Goal: Task Accomplishment & Management: Use online tool/utility

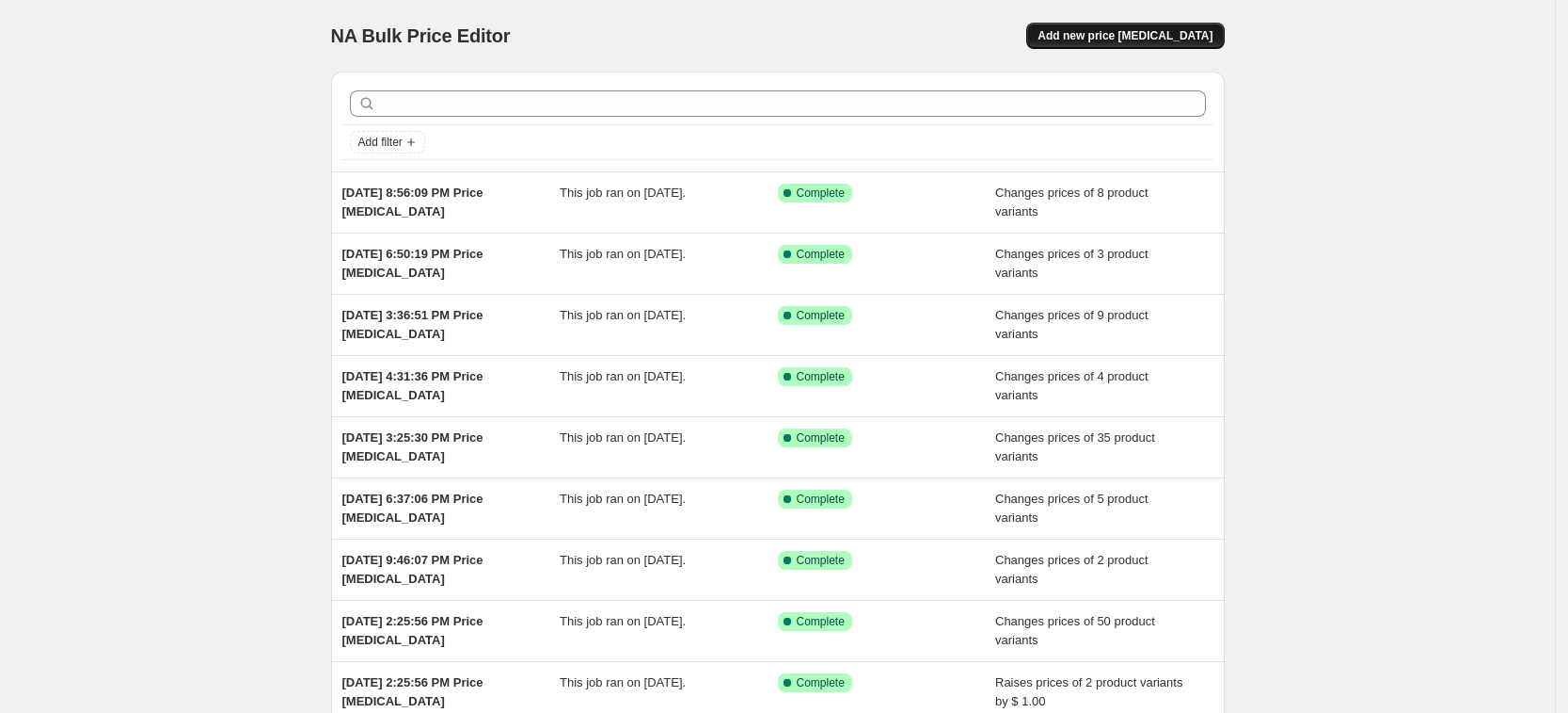
click at [1124, 34] on span "Add new price change job" at bounding box center [1124, 35] width 175 height 15
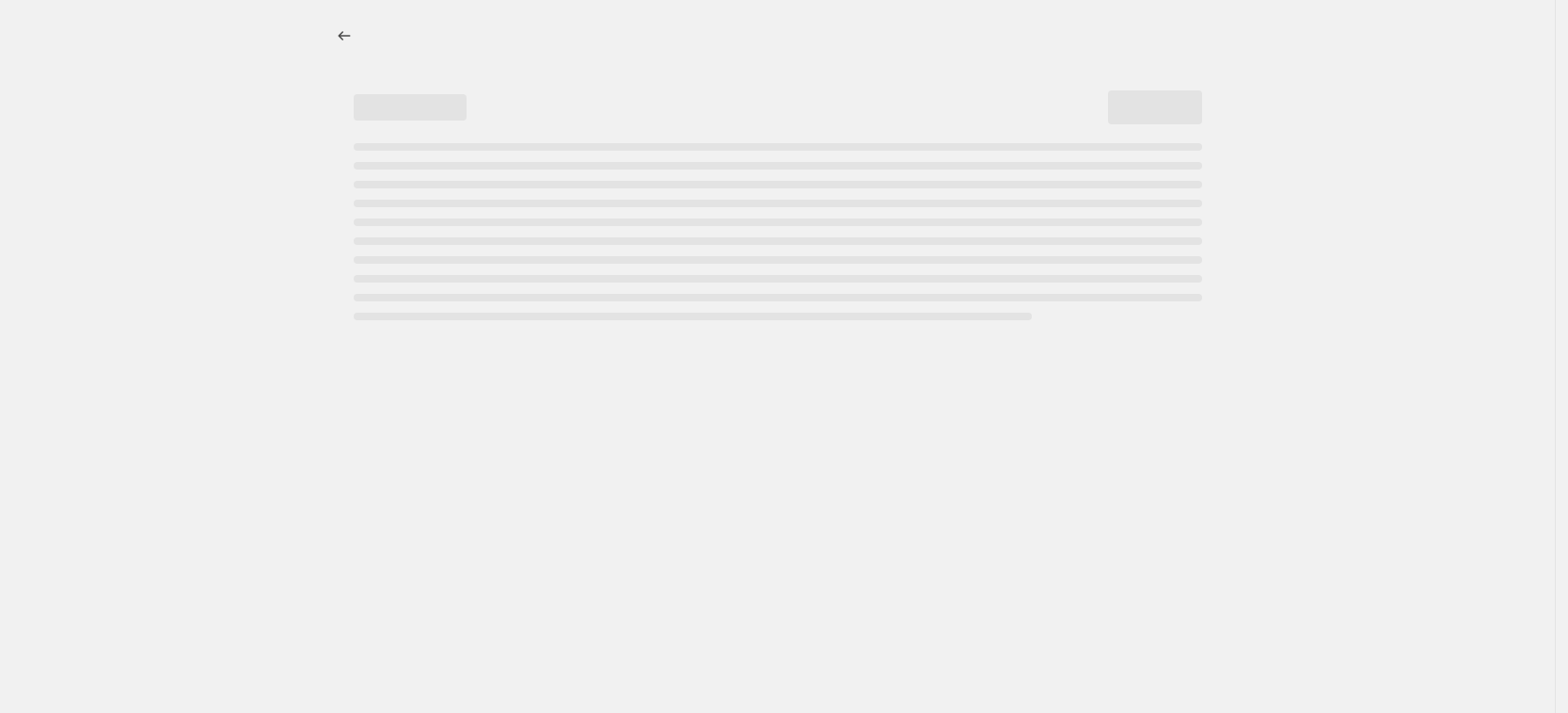
select select "percentage"
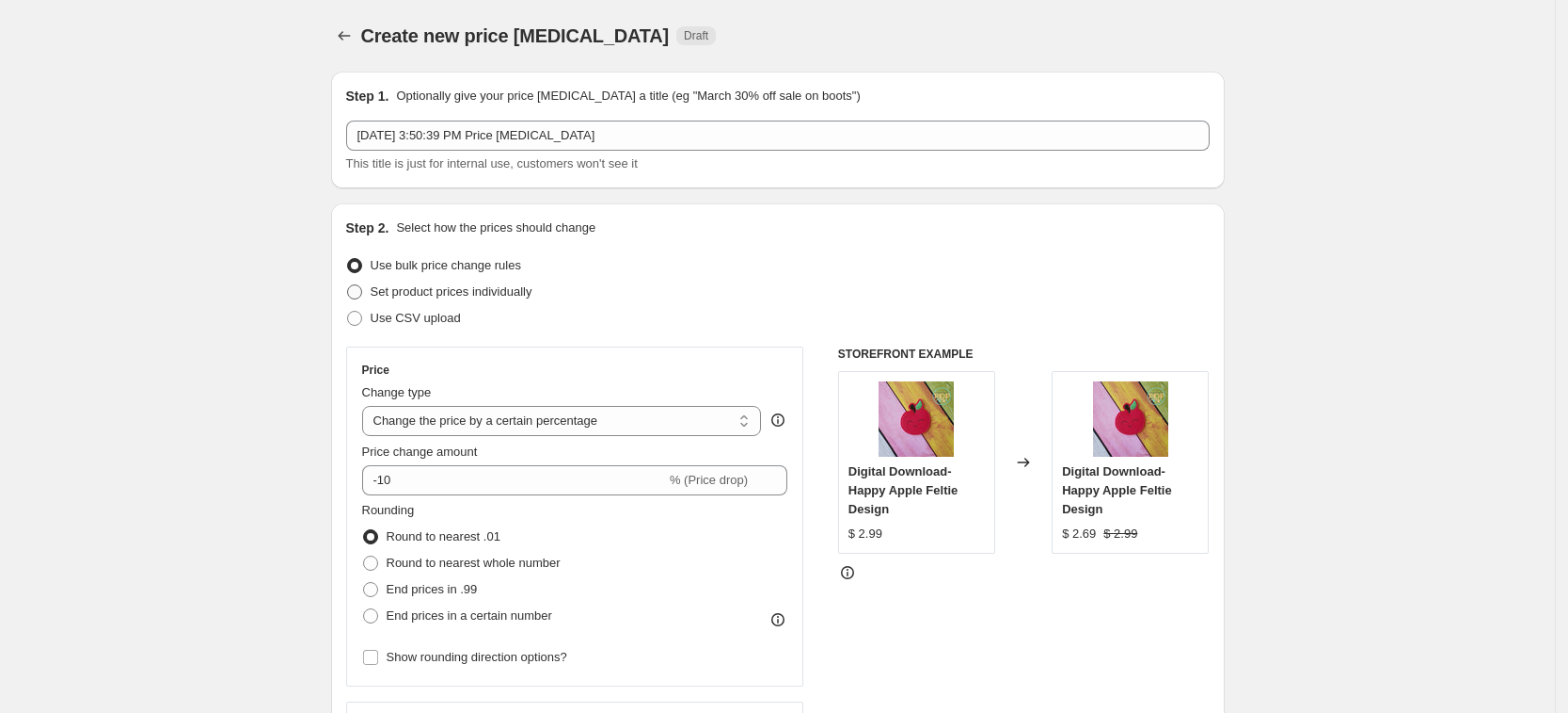
click at [444, 286] on span "Set product prices individually" at bounding box center [452, 291] width 162 height 14
click at [348, 285] on input "Set product prices individually" at bounding box center [347, 284] width 1 height 1
radio input "true"
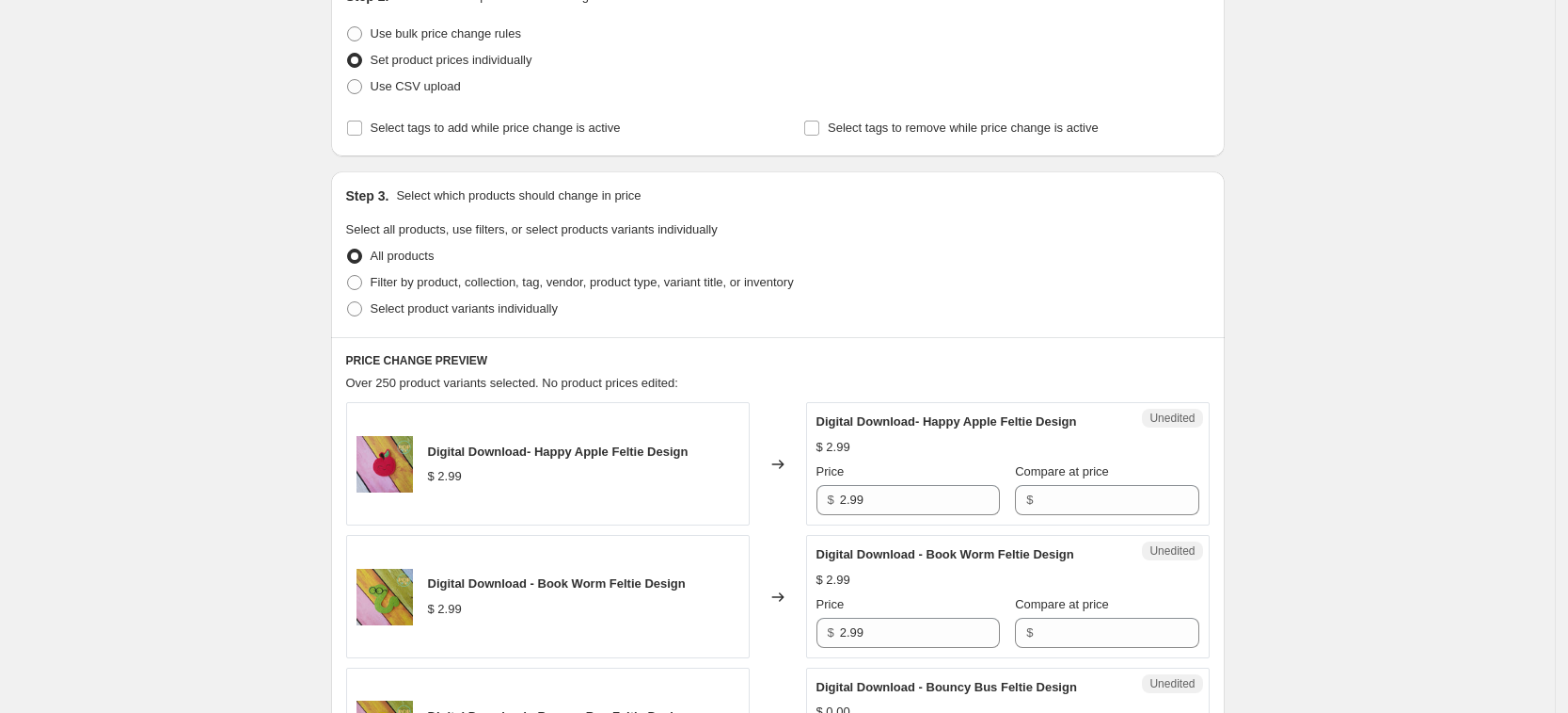
scroll to position [235, 0]
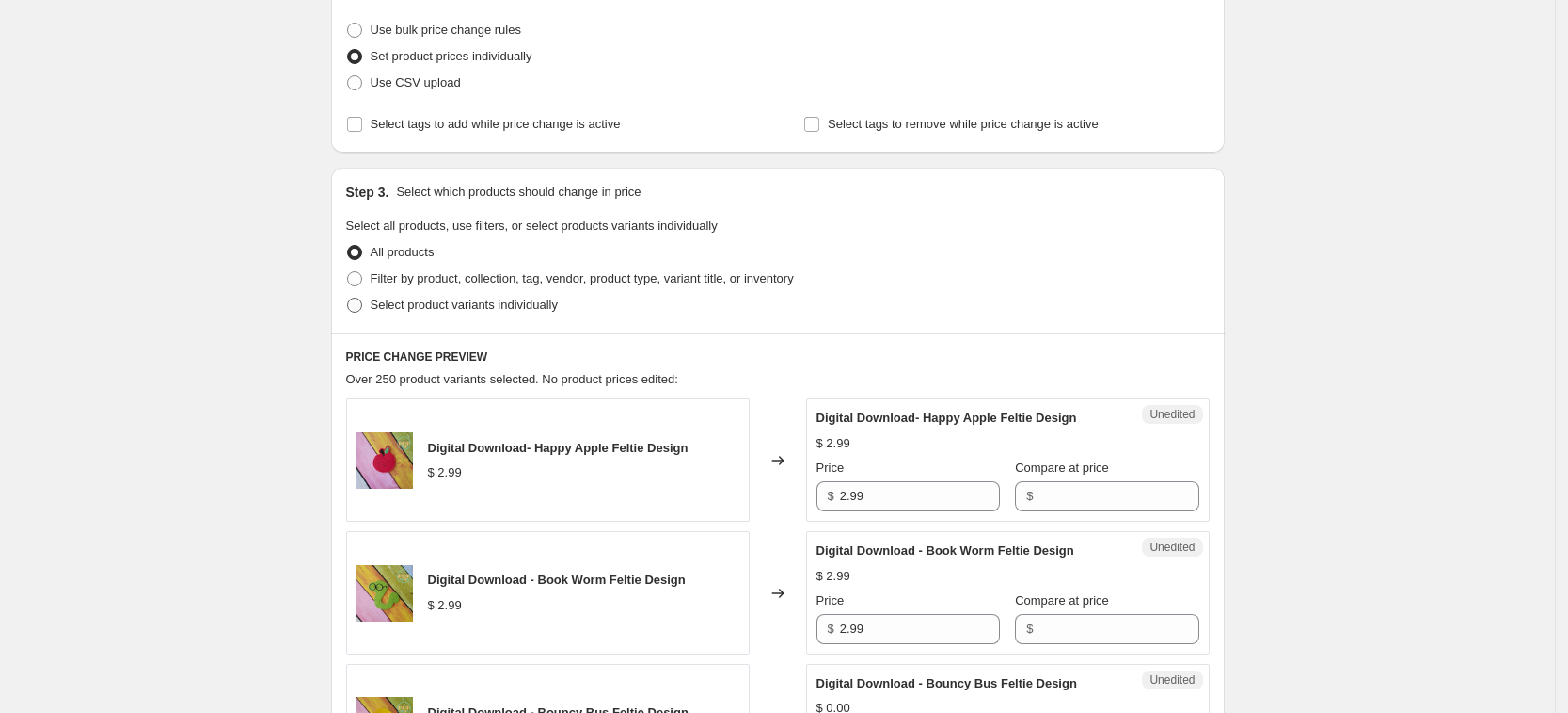
click at [424, 302] on span "Select product variants individually" at bounding box center [464, 304] width 187 height 14
click at [348, 298] on input "Select product variants individually" at bounding box center [347, 297] width 1 height 1
radio input "true"
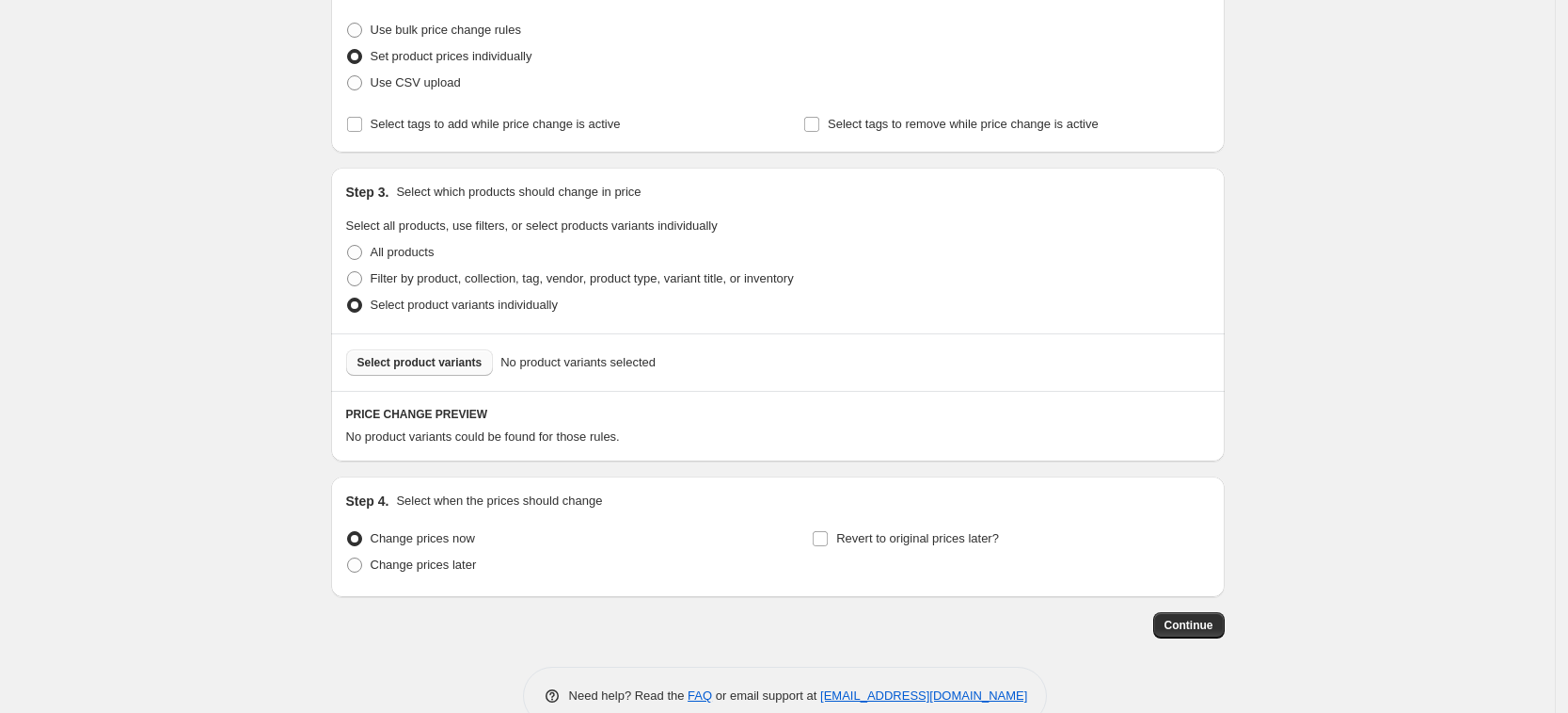
click at [412, 372] on button "Select product variants" at bounding box center [420, 362] width 148 height 26
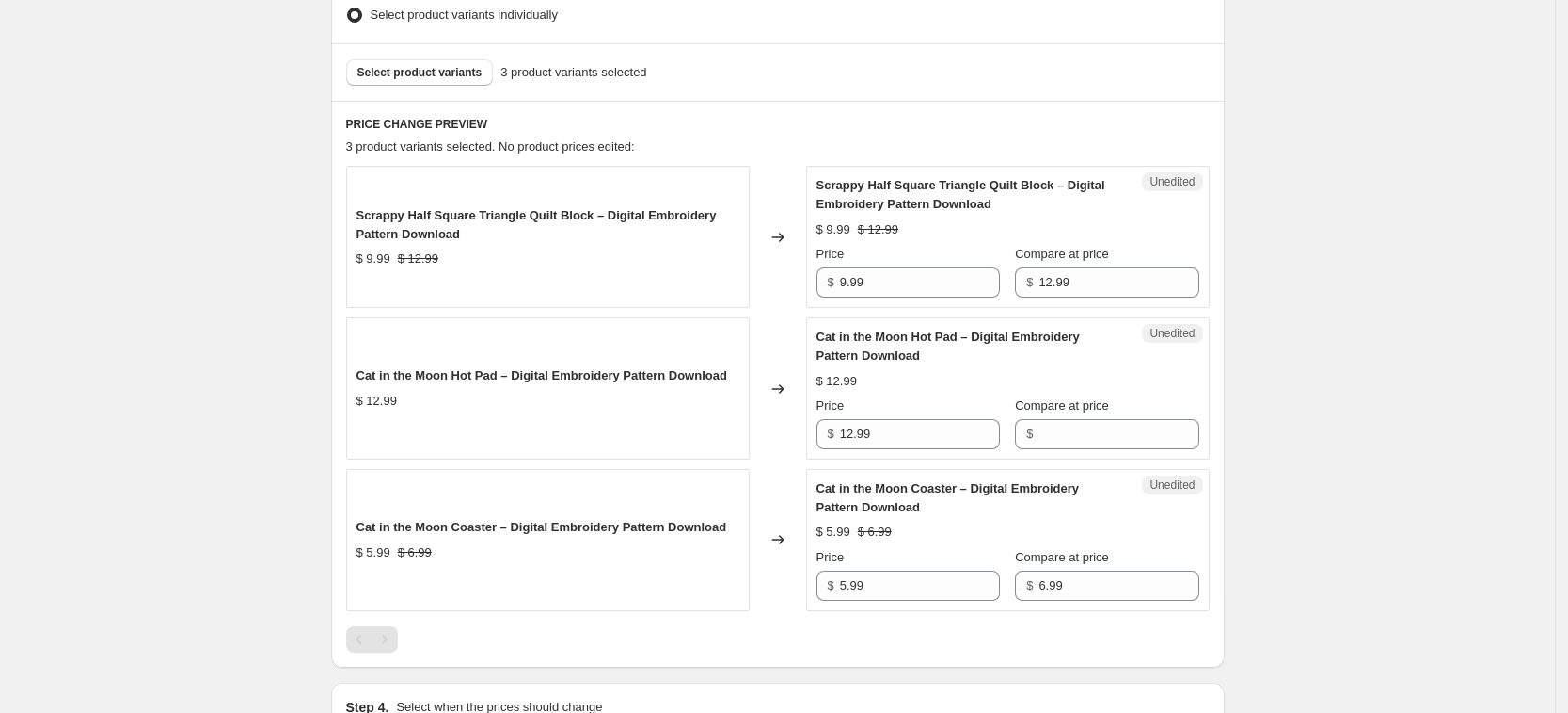
scroll to position [588, 0]
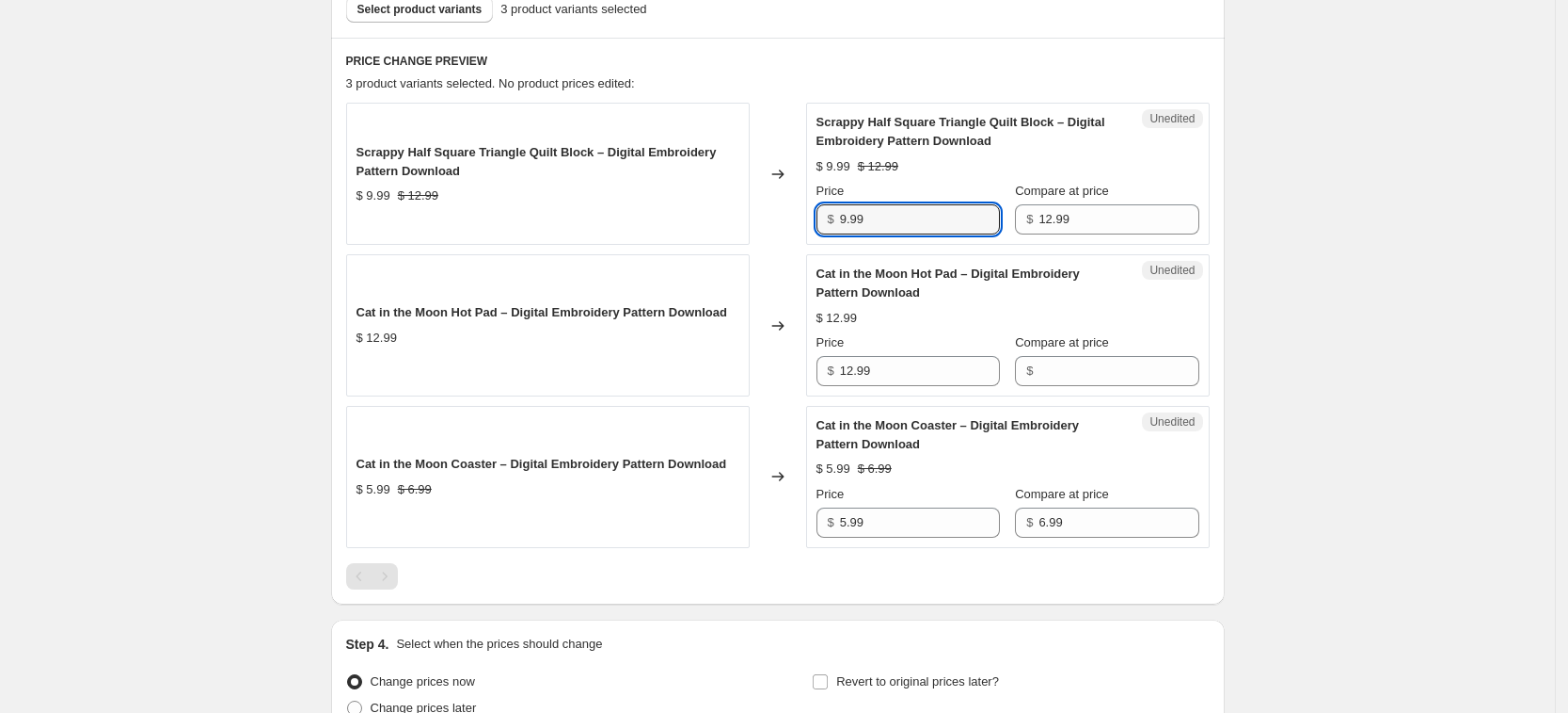
drag, startPoint x: 889, startPoint y: 222, endPoint x: 775, endPoint y: 213, distance: 114.4
click at [775, 213] on div "Scrappy Half Square Triangle Quilt Block – Digital Embroidery Pattern Download …" at bounding box center [778, 174] width 863 height 142
type input "12.99"
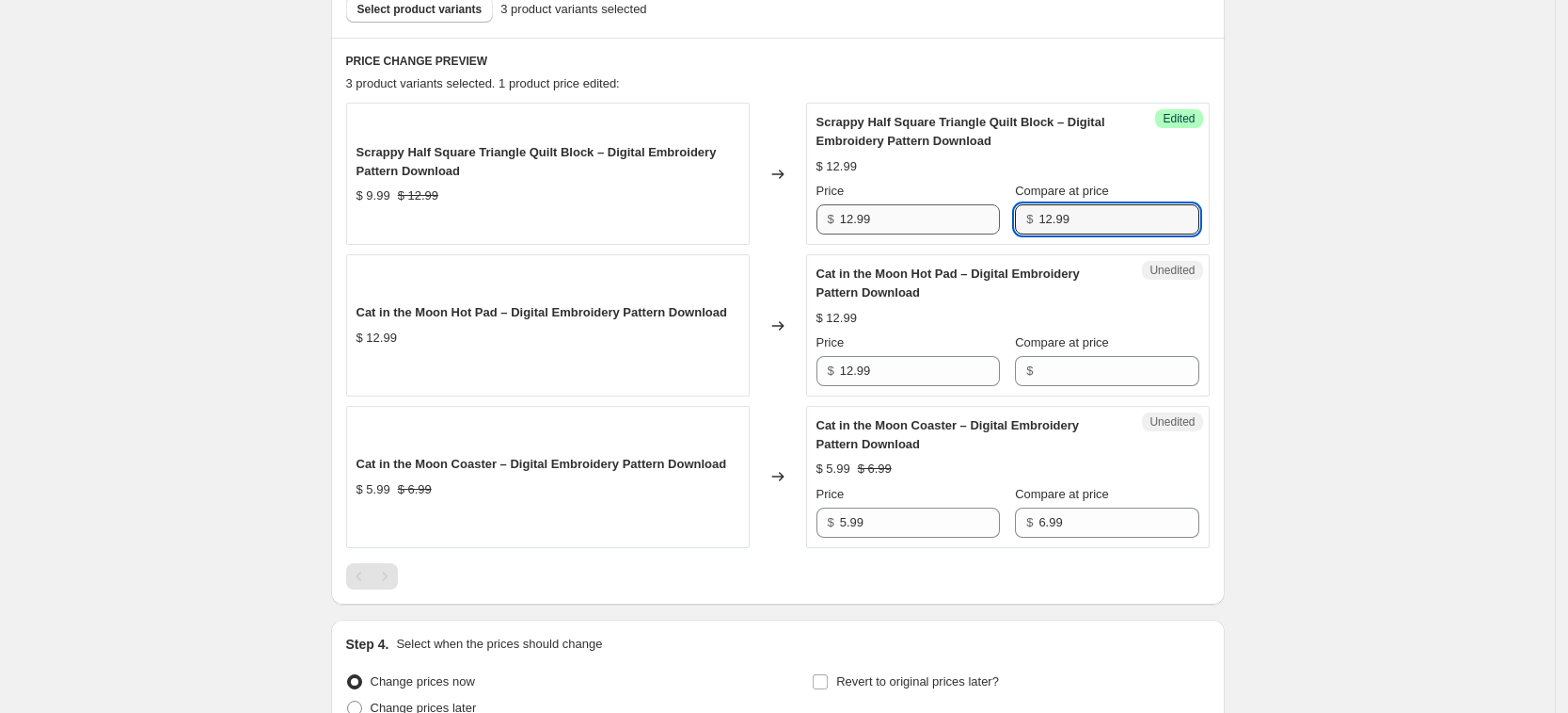
drag, startPoint x: 1103, startPoint y: 216, endPoint x: 969, endPoint y: 217, distance: 134.0
click at [969, 217] on div "Price $ 12.99 Compare at price $ 12.99" at bounding box center [1007, 208] width 383 height 53
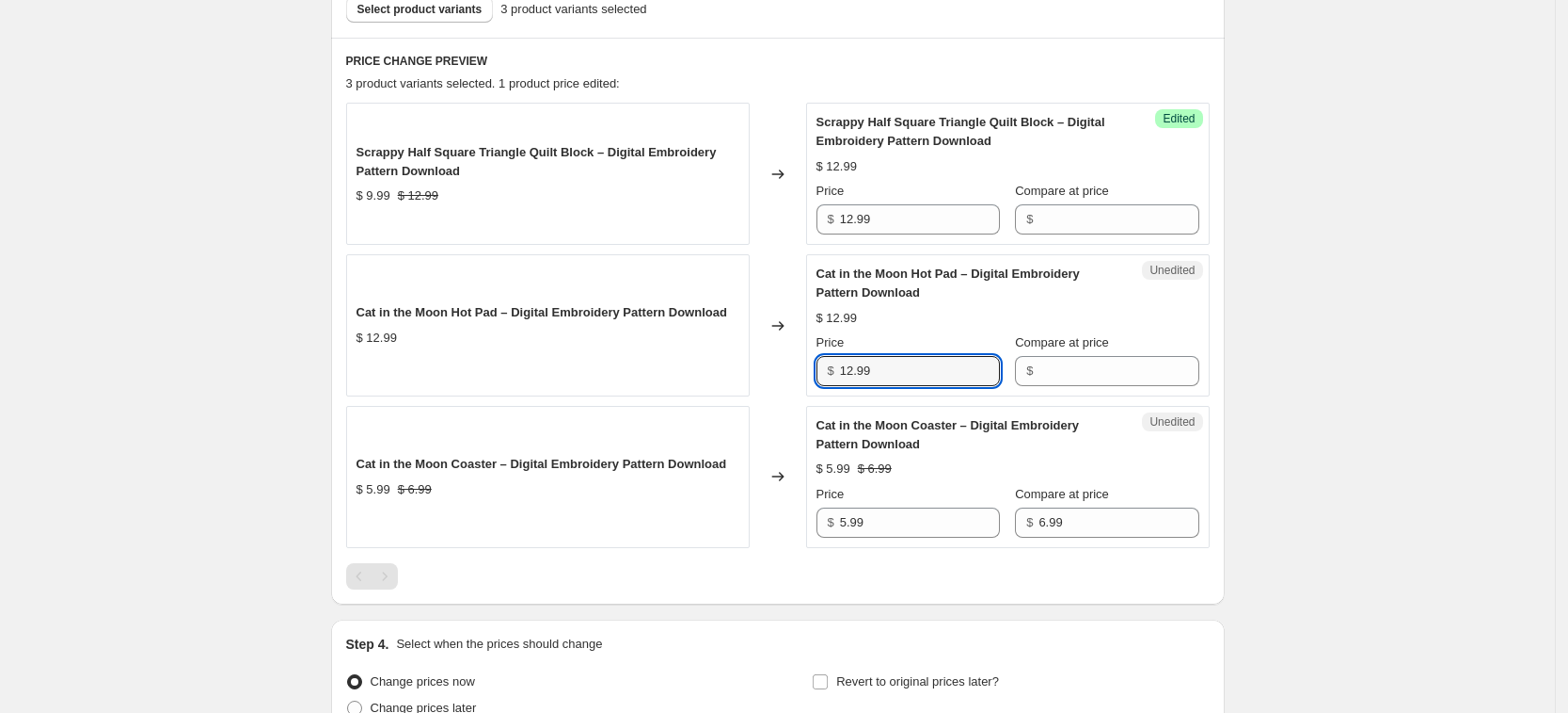
drag, startPoint x: 911, startPoint y: 379, endPoint x: 799, endPoint y: 366, distance: 112.8
click at [799, 367] on div "Cat in the Moon Hot Pad – Digital Embroidery Pattern Download $ 12.99 Changed t…" at bounding box center [778, 325] width 863 height 142
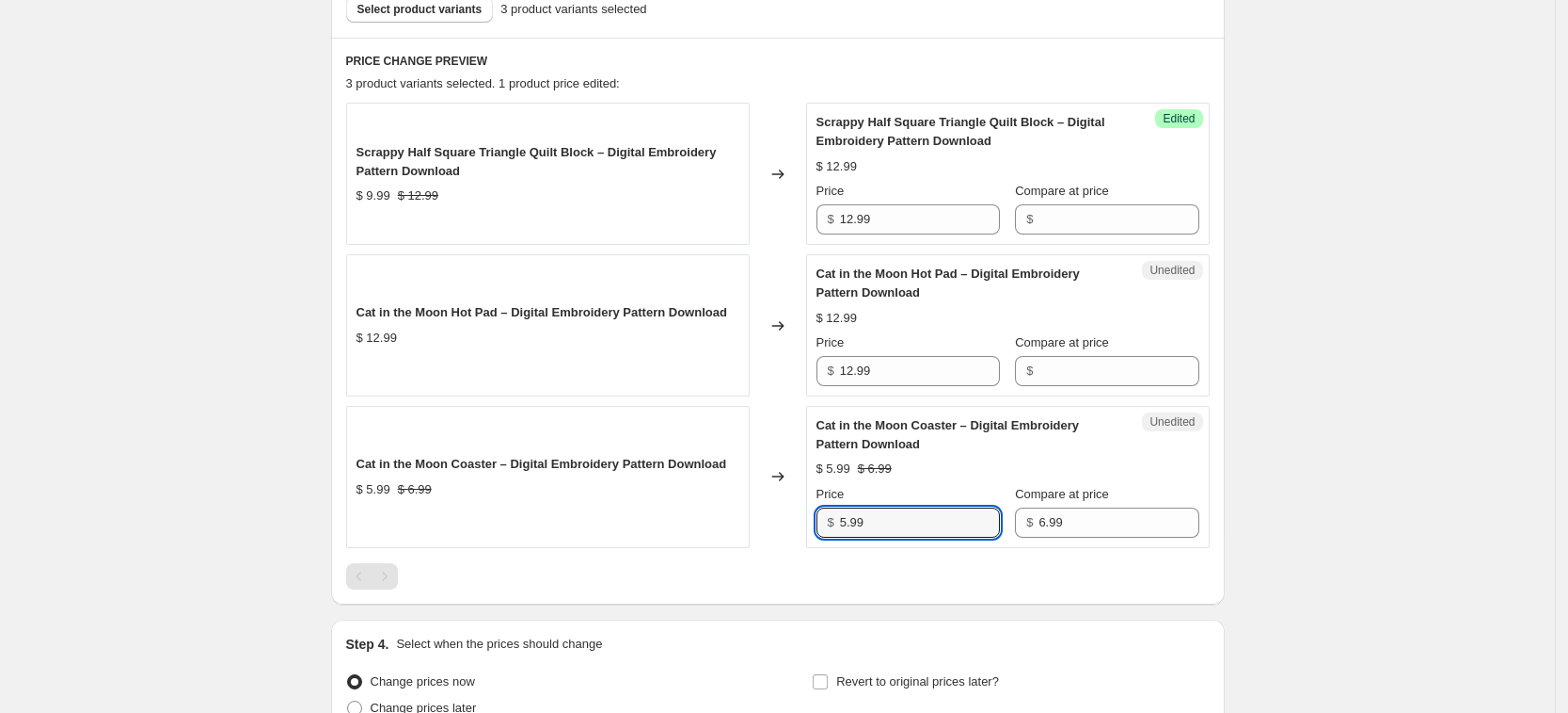
drag, startPoint x: 890, startPoint y: 526, endPoint x: 798, endPoint y: 523, distance: 92.0
click at [798, 523] on div "Cat in the Moon Coaster – Digital Embroidery Pattern Download $ 5.99 $ 6.99 Cha…" at bounding box center [778, 477] width 863 height 142
type input "6.99"
click at [923, 368] on input "12.99" at bounding box center [920, 371] width 160 height 30
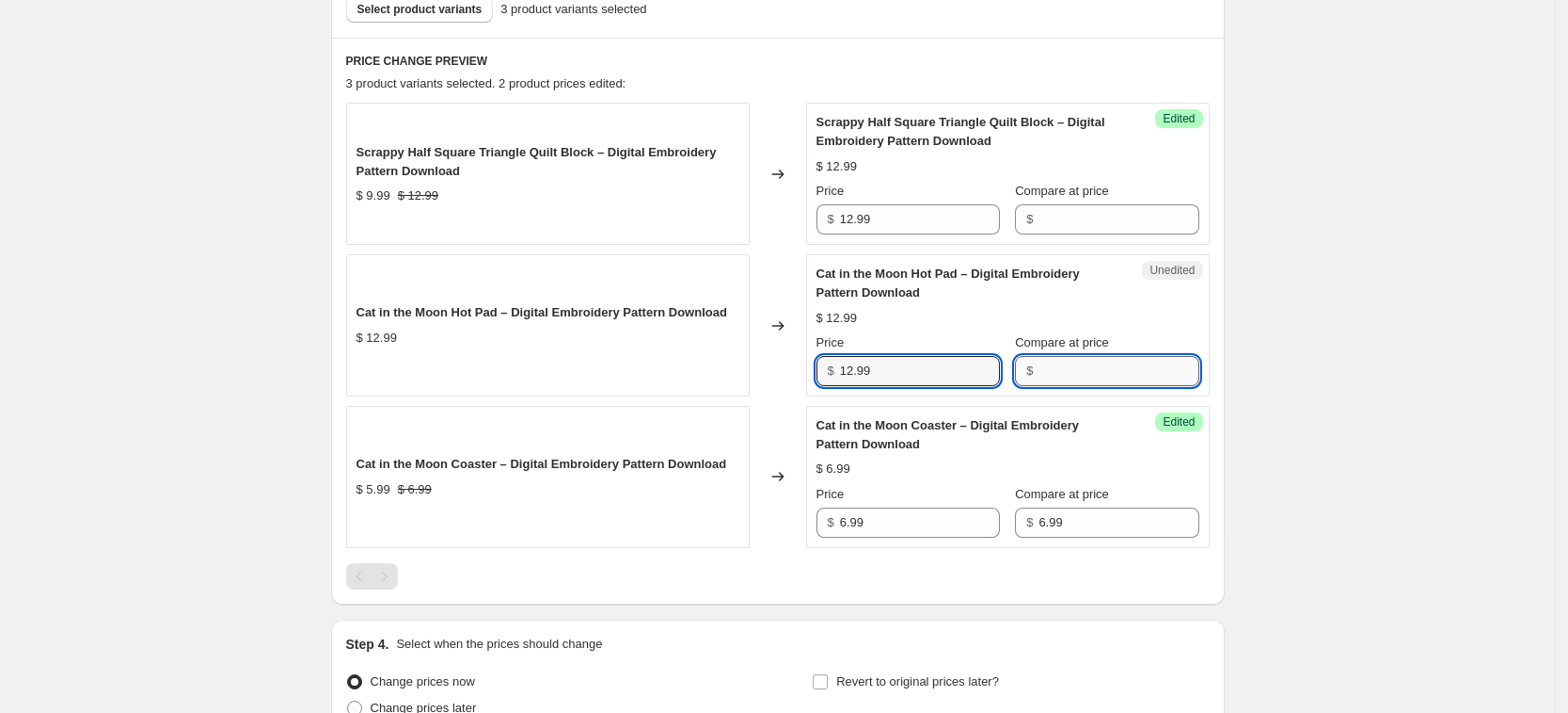
click at [1101, 379] on input "Compare at price" at bounding box center [1118, 371] width 160 height 30
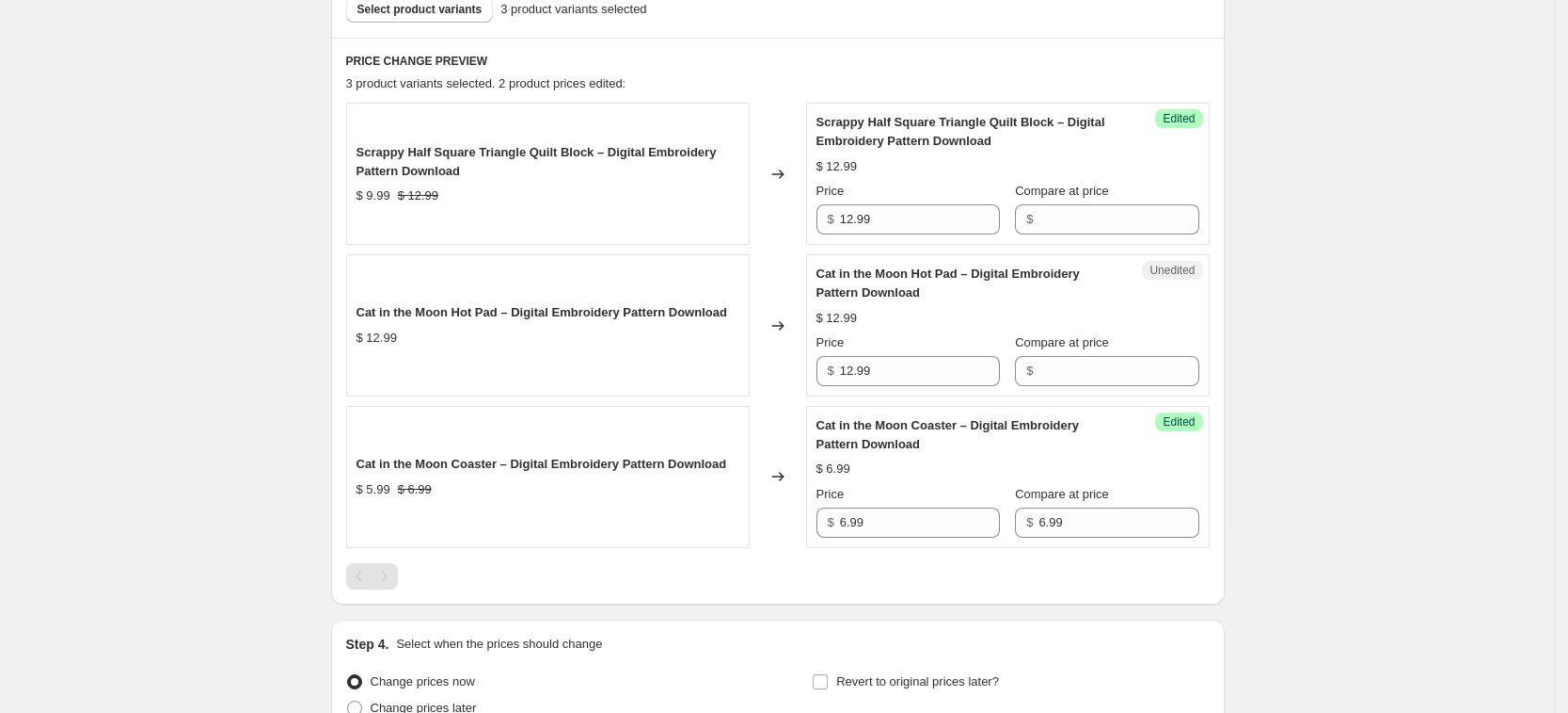
click at [950, 583] on div at bounding box center [778, 576] width 863 height 26
drag, startPoint x: 1129, startPoint y: 522, endPoint x: 953, endPoint y: 525, distance: 176.0
click at [953, 525] on div "Price $ 6.99 Compare at price $ 6.99" at bounding box center [1007, 511] width 383 height 53
click at [971, 565] on div at bounding box center [778, 576] width 863 height 26
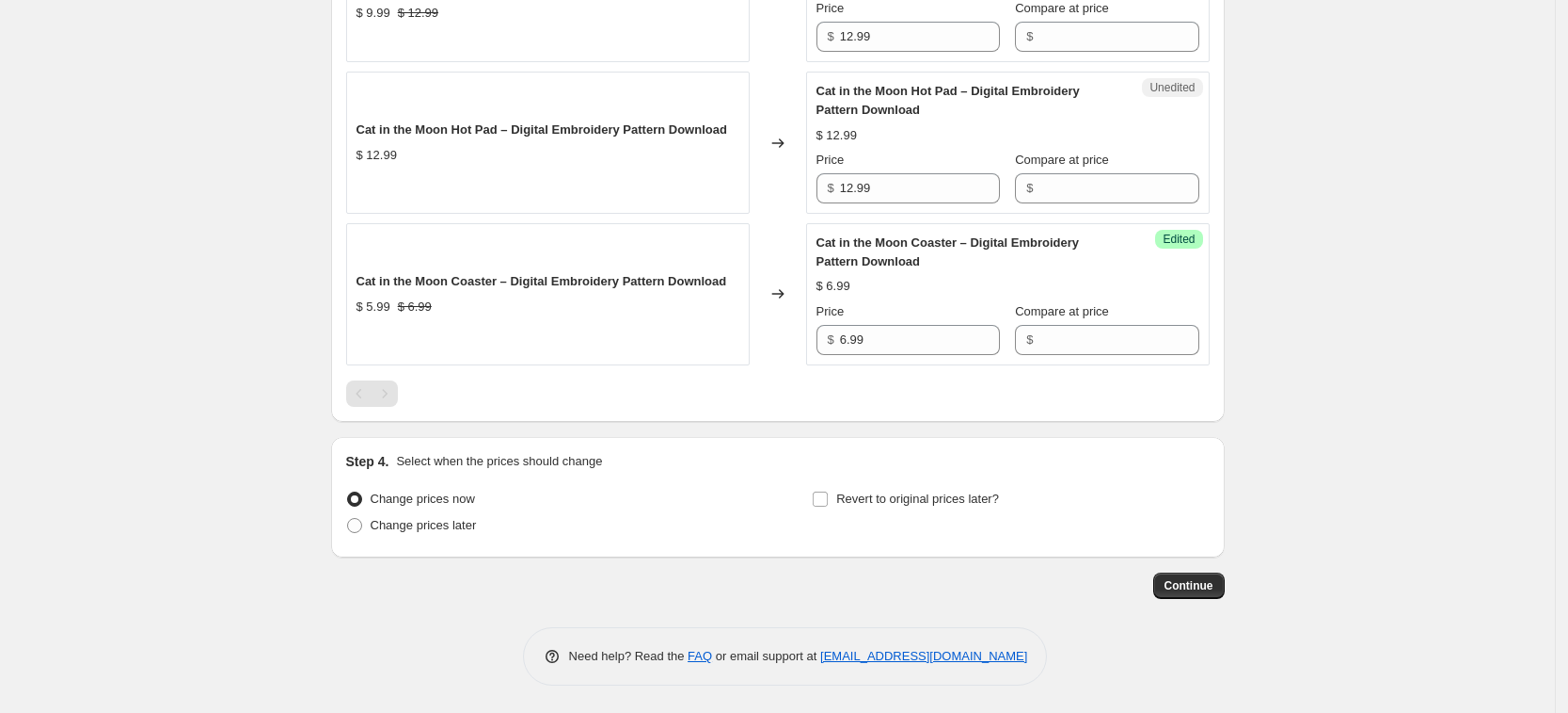
scroll to position [772, 0]
click at [462, 521] on span "Change prices later" at bounding box center [424, 524] width 106 height 14
click at [348, 518] on input "Change prices later" at bounding box center [347, 517] width 1 height 1
radio input "true"
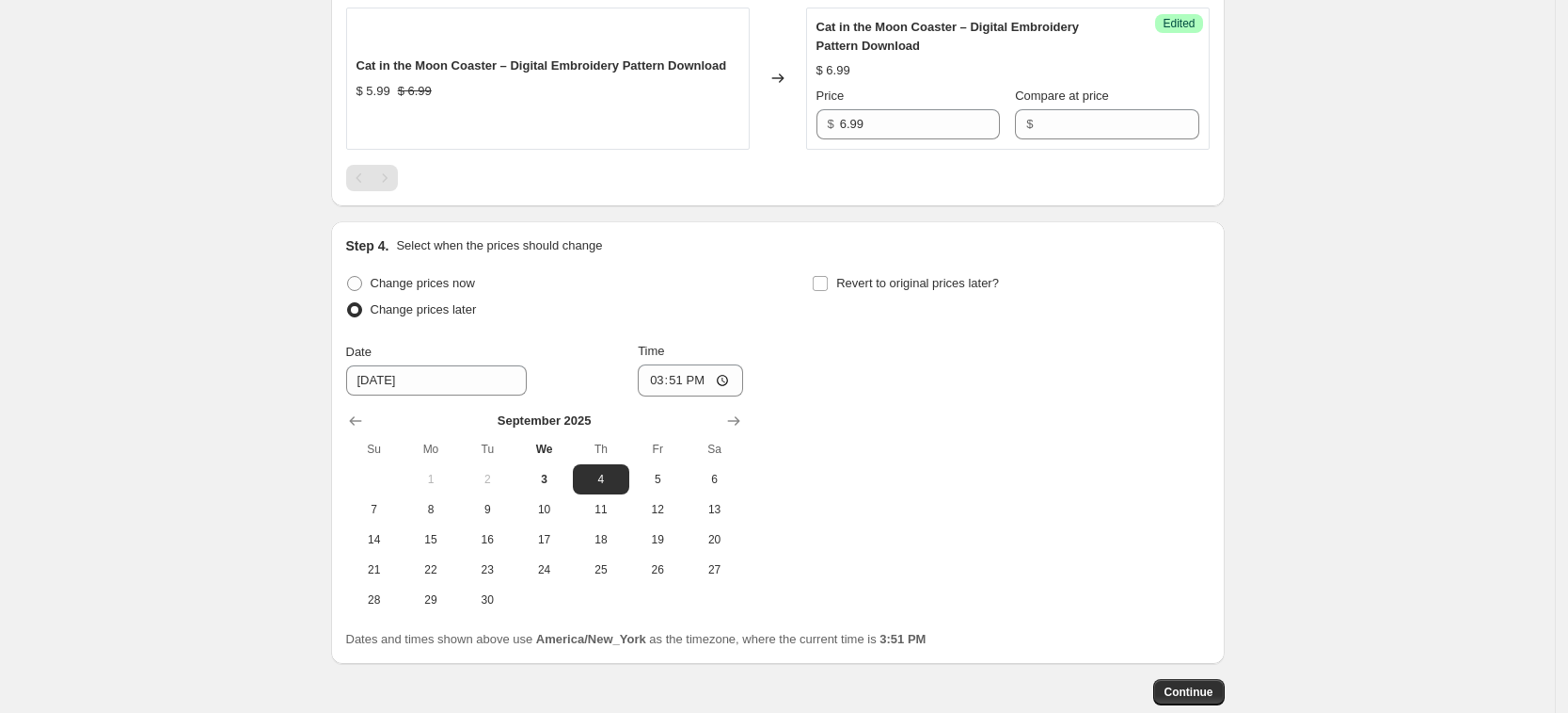
scroll to position [1007, 0]
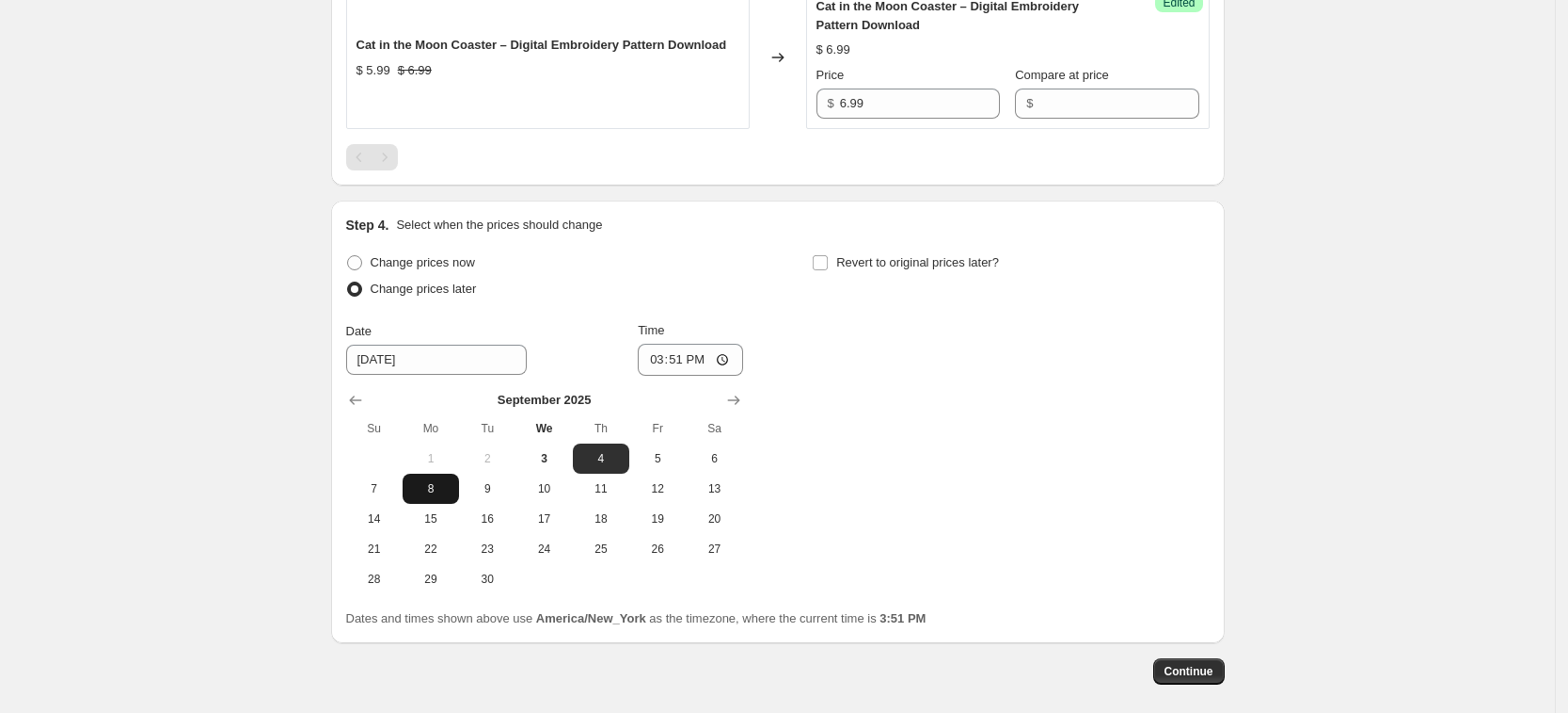
click at [446, 486] on span "8" at bounding box center [430, 488] width 41 height 15
type input "9/8/2025"
click at [665, 355] on input "15:51" at bounding box center [690, 360] width 105 height 32
type input "00:01"
click at [1222, 668] on button "Continue" at bounding box center [1189, 671] width 72 height 26
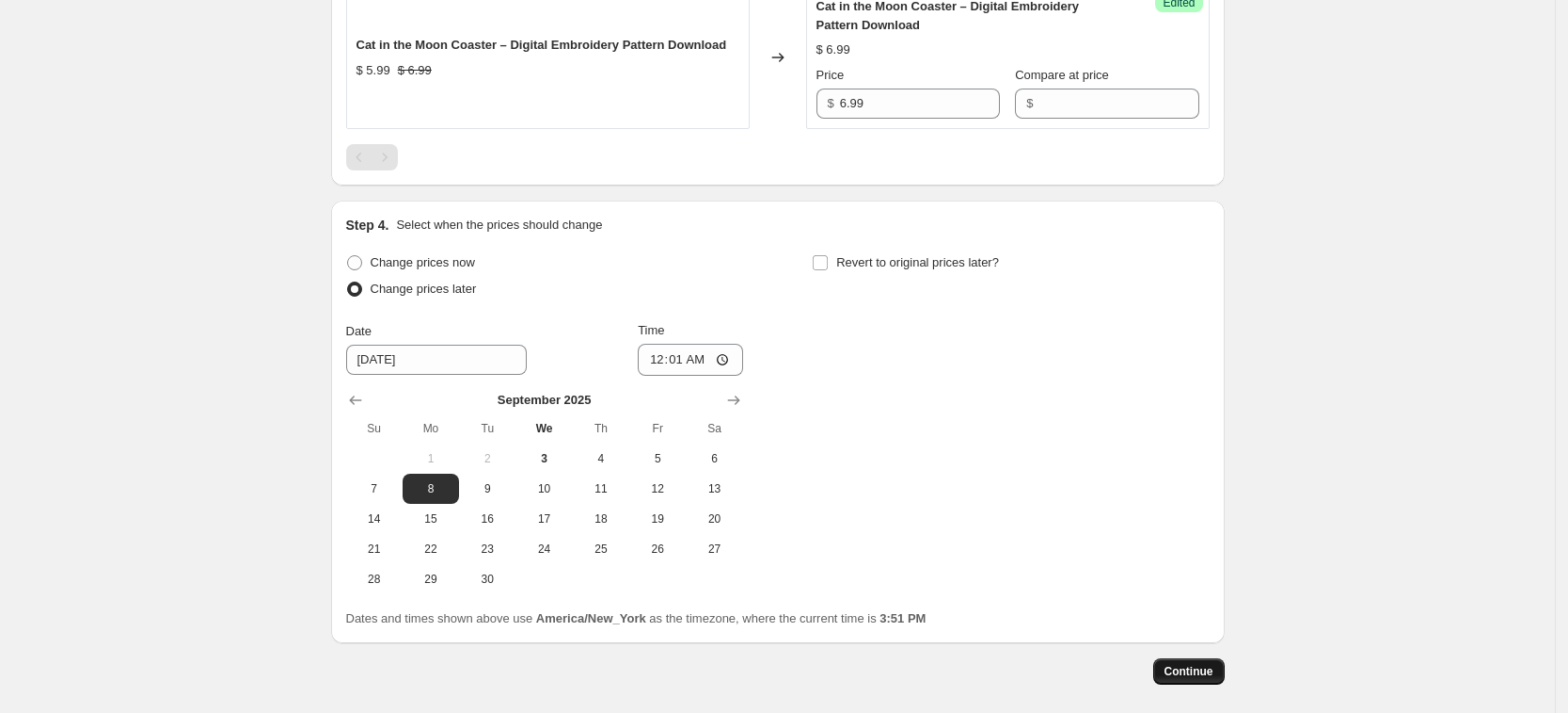
scroll to position [0, 0]
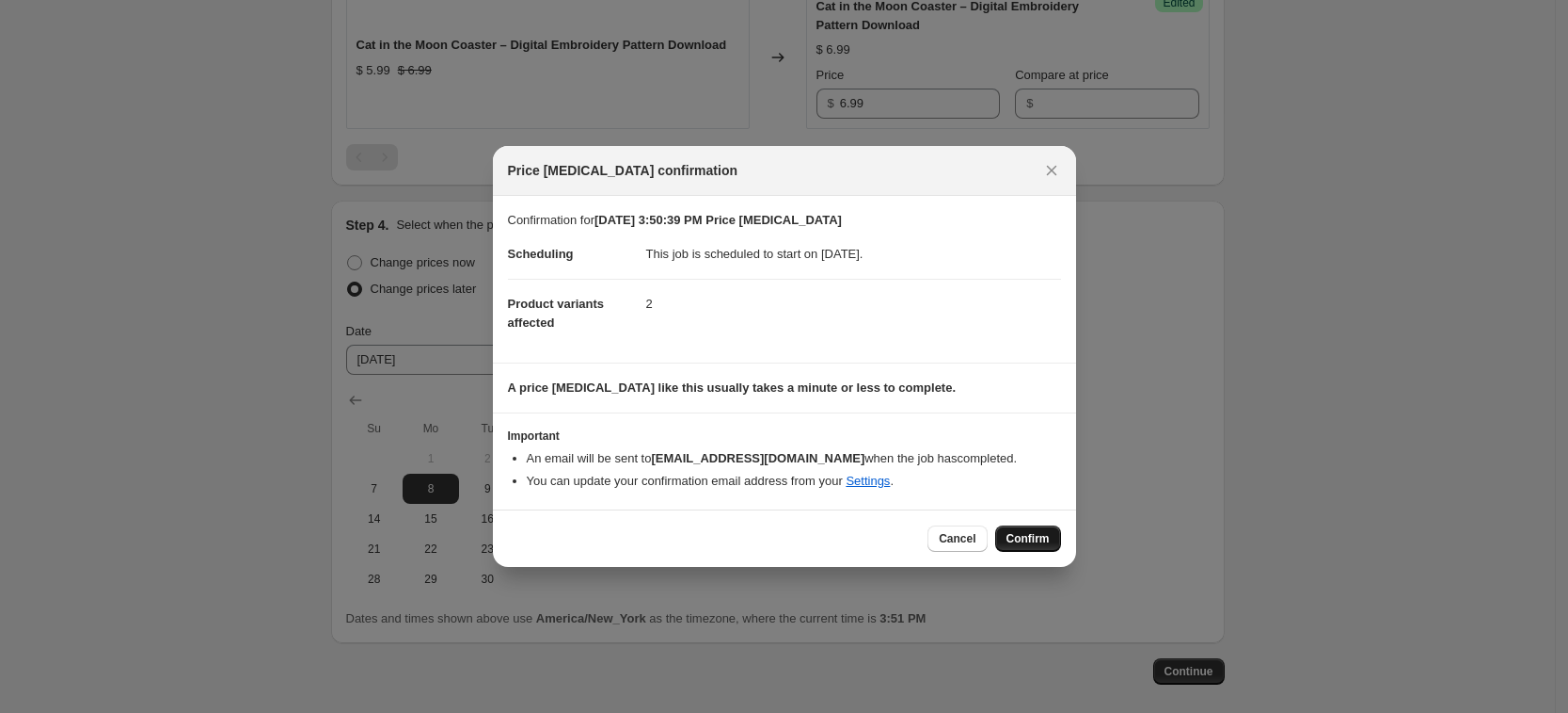
click at [1015, 525] on button "Confirm" at bounding box center [1028, 538] width 66 height 26
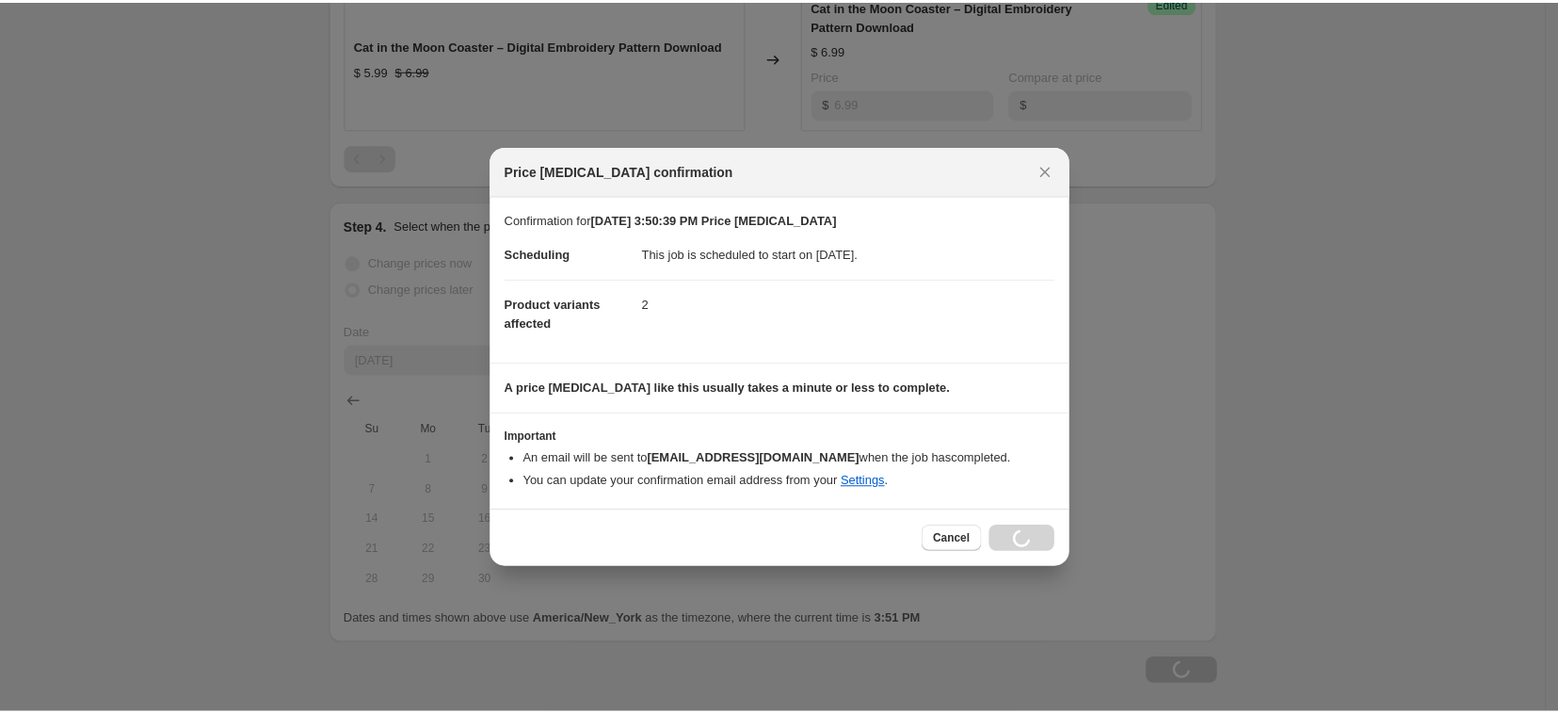
scroll to position [1007, 0]
